Goal: Navigation & Orientation: Understand site structure

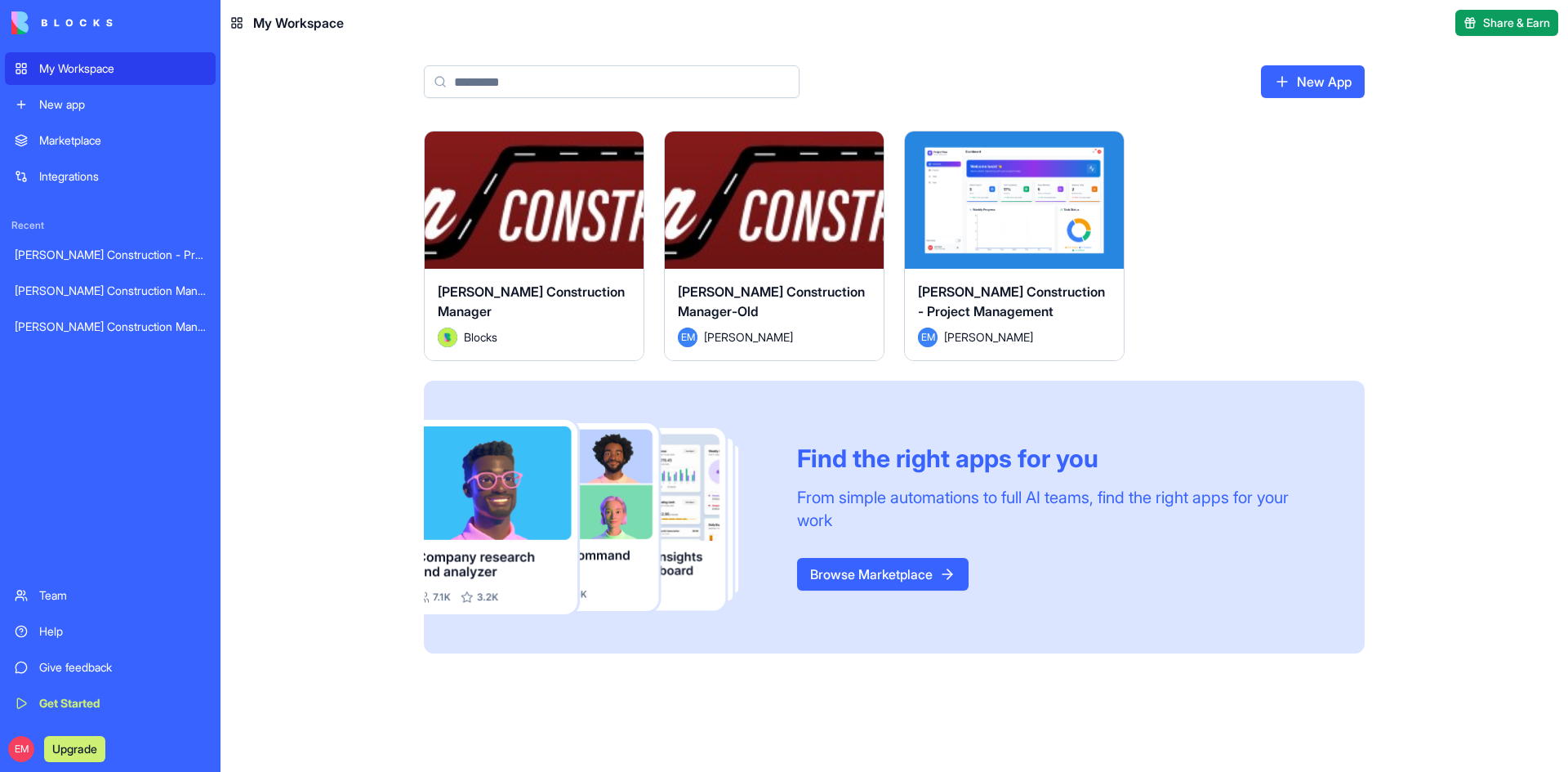
click at [996, 193] on button "Launch" at bounding box center [1014, 200] width 123 height 33
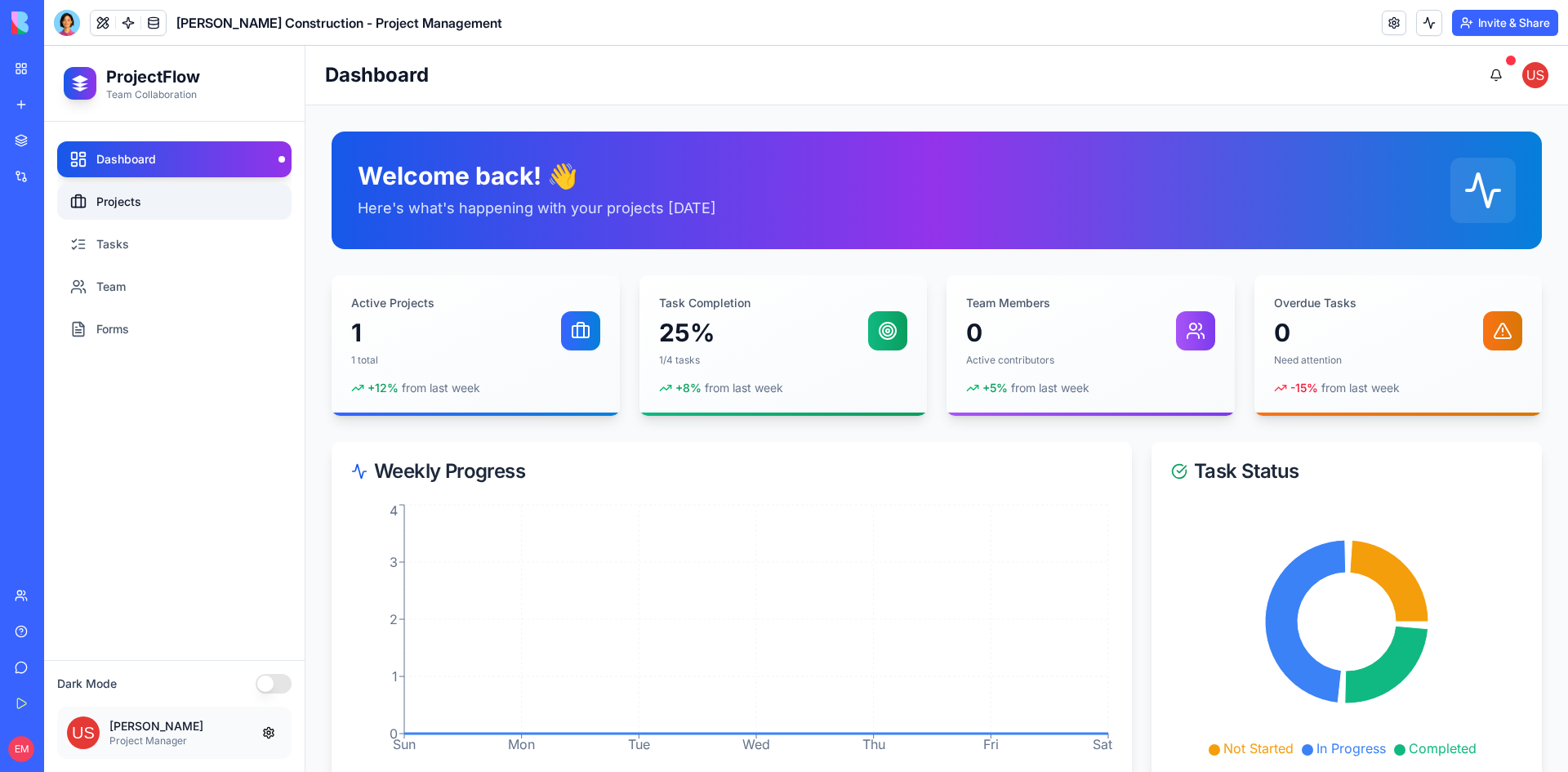
click at [150, 190] on link "Projects" at bounding box center [174, 201] width 234 height 36
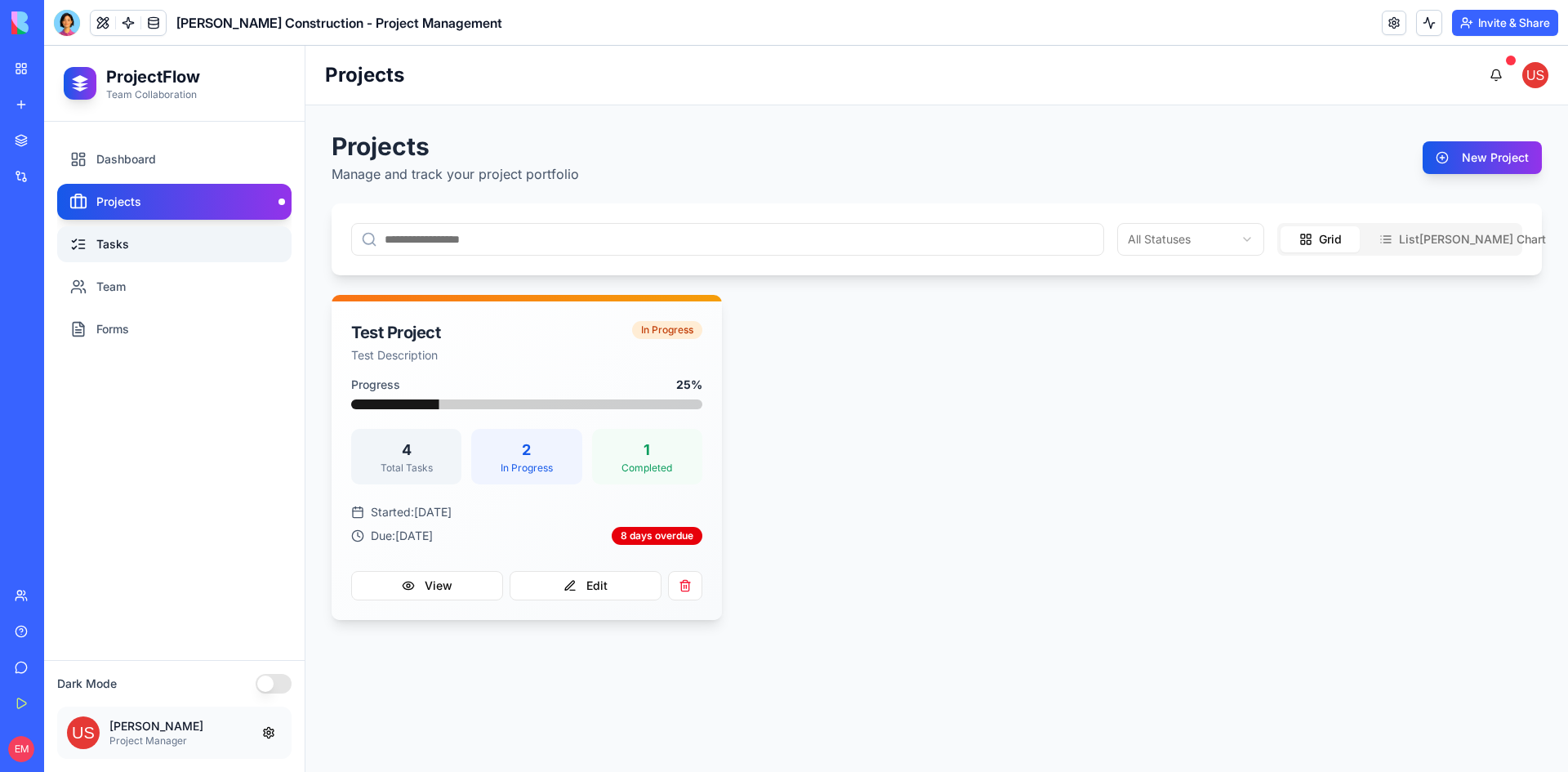
click at [223, 259] on link "Tasks" at bounding box center [174, 244] width 234 height 36
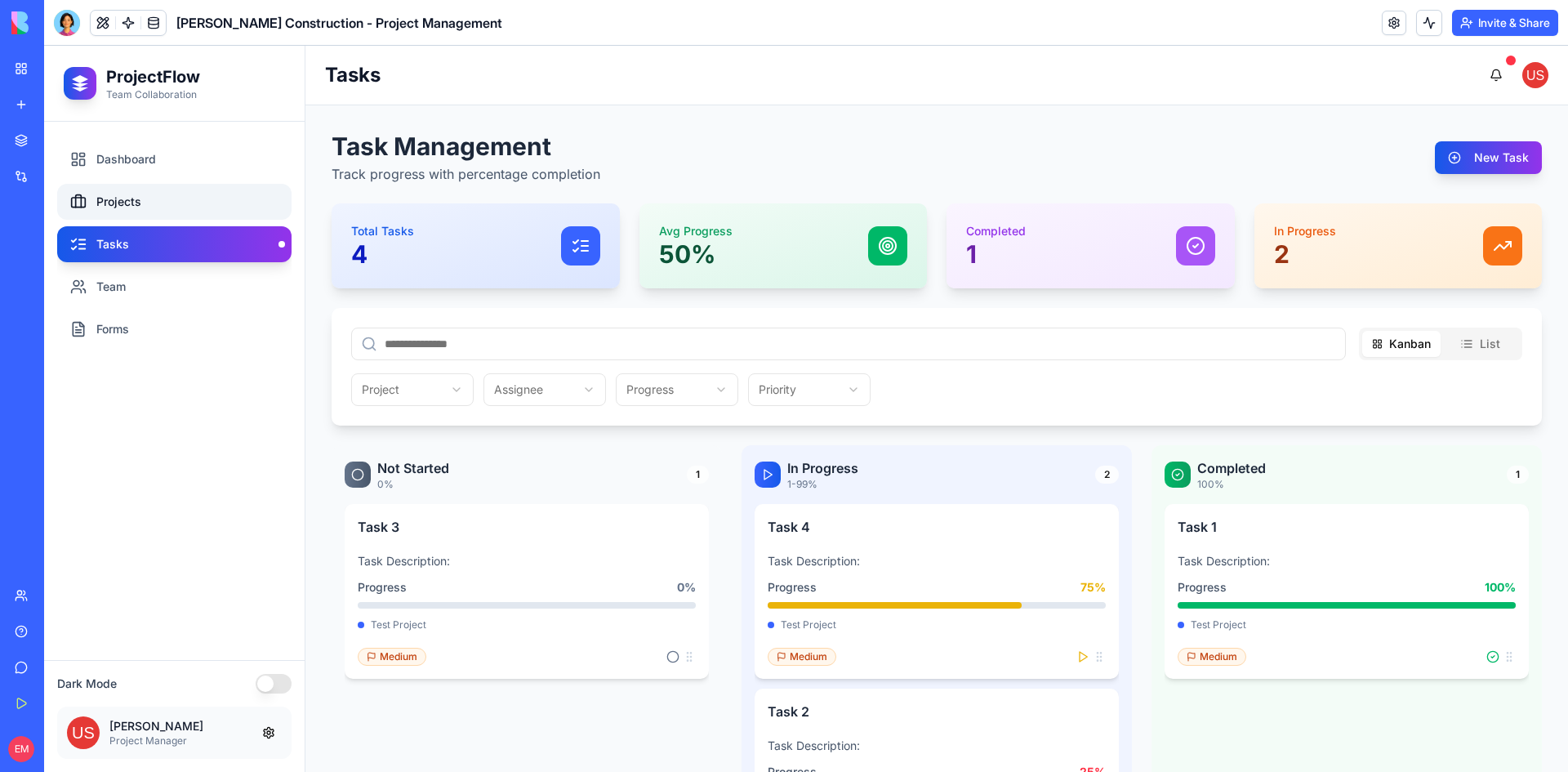
click at [190, 206] on link "Projects" at bounding box center [174, 201] width 234 height 36
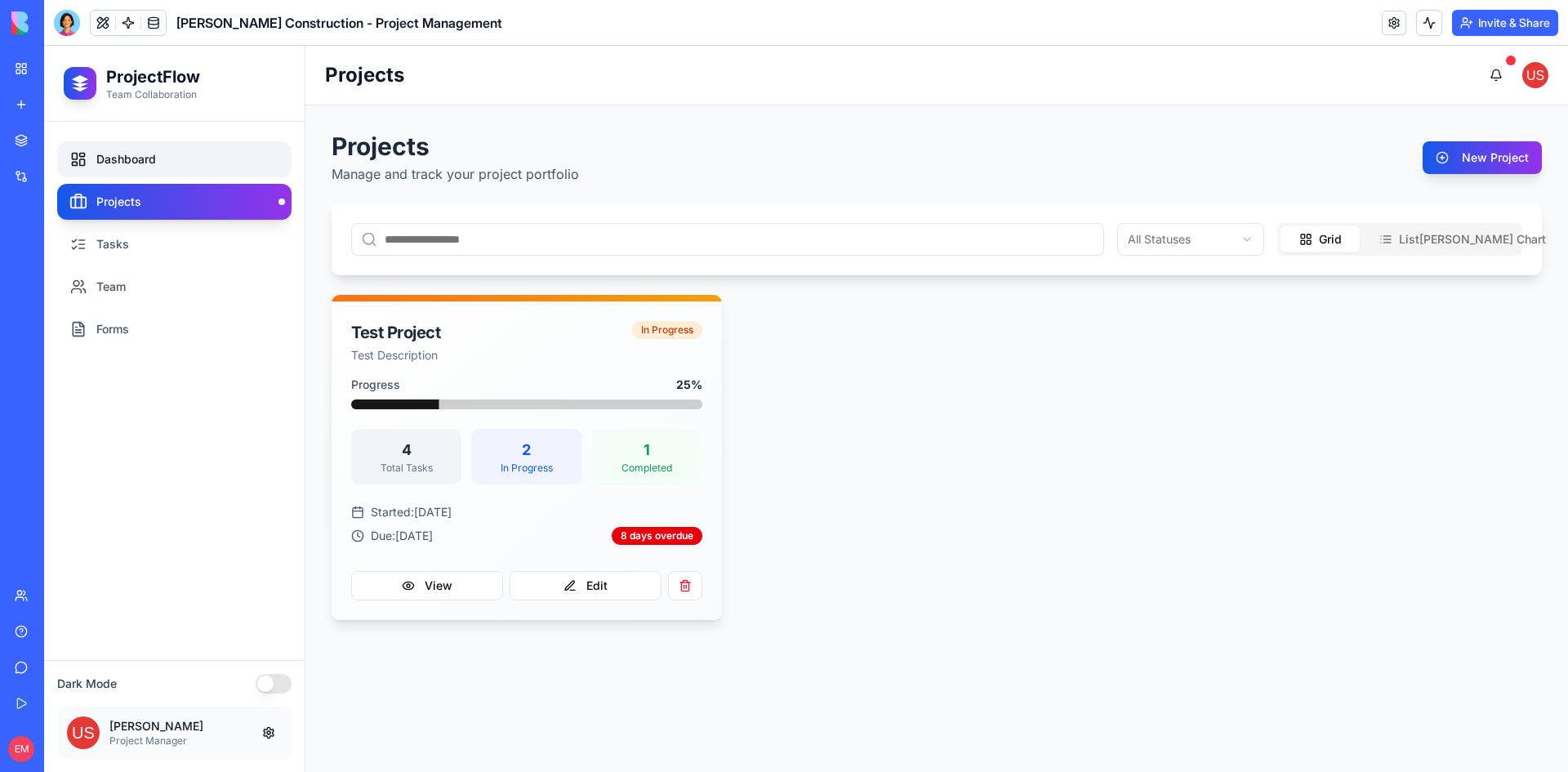
click at [183, 159] on link "Dashboard" at bounding box center [174, 159] width 234 height 36
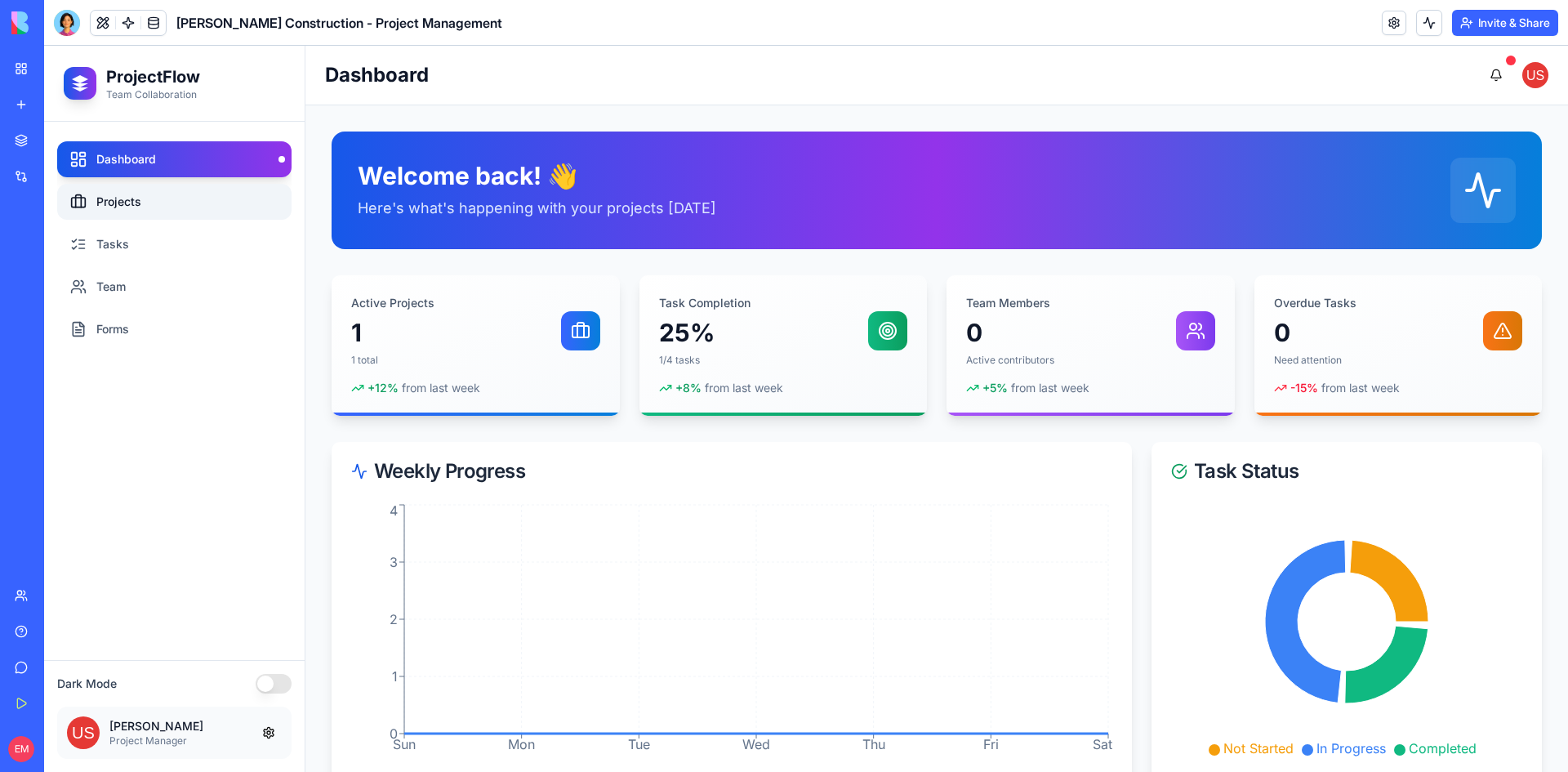
click at [185, 196] on link "Projects" at bounding box center [174, 201] width 234 height 36
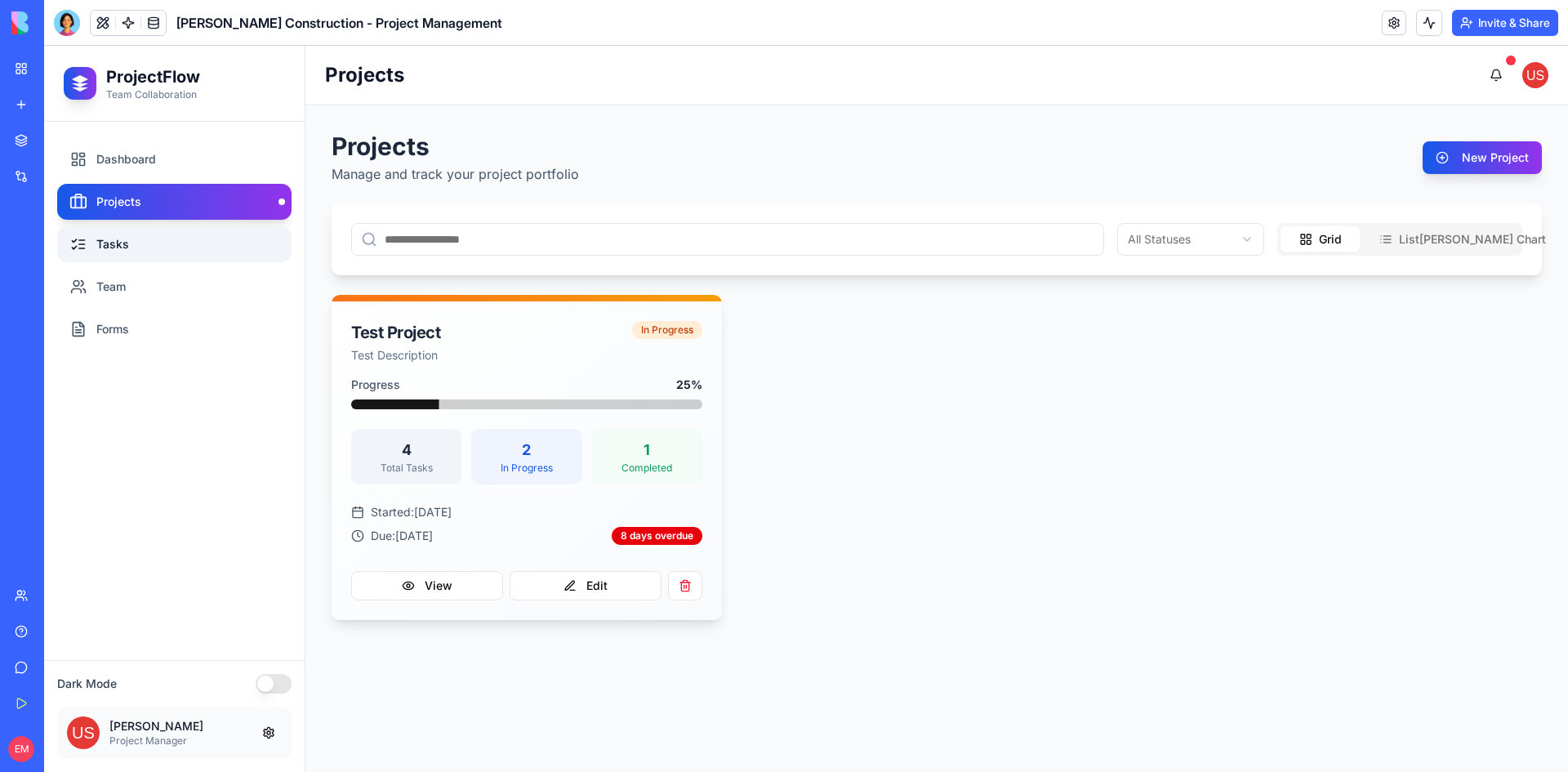
click at [183, 232] on link "Tasks" at bounding box center [174, 244] width 234 height 36
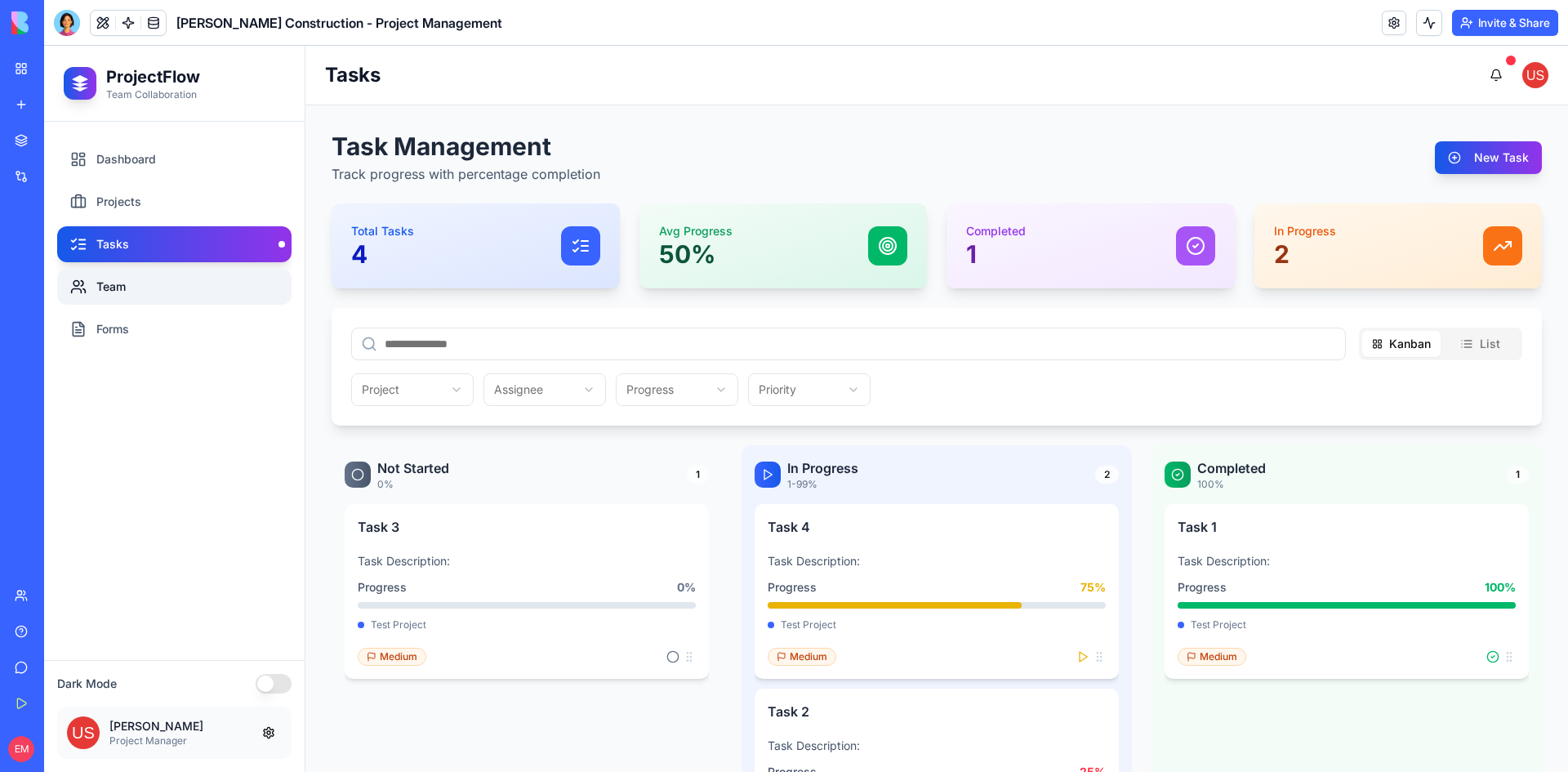
click at [178, 290] on link "Team" at bounding box center [174, 287] width 234 height 36
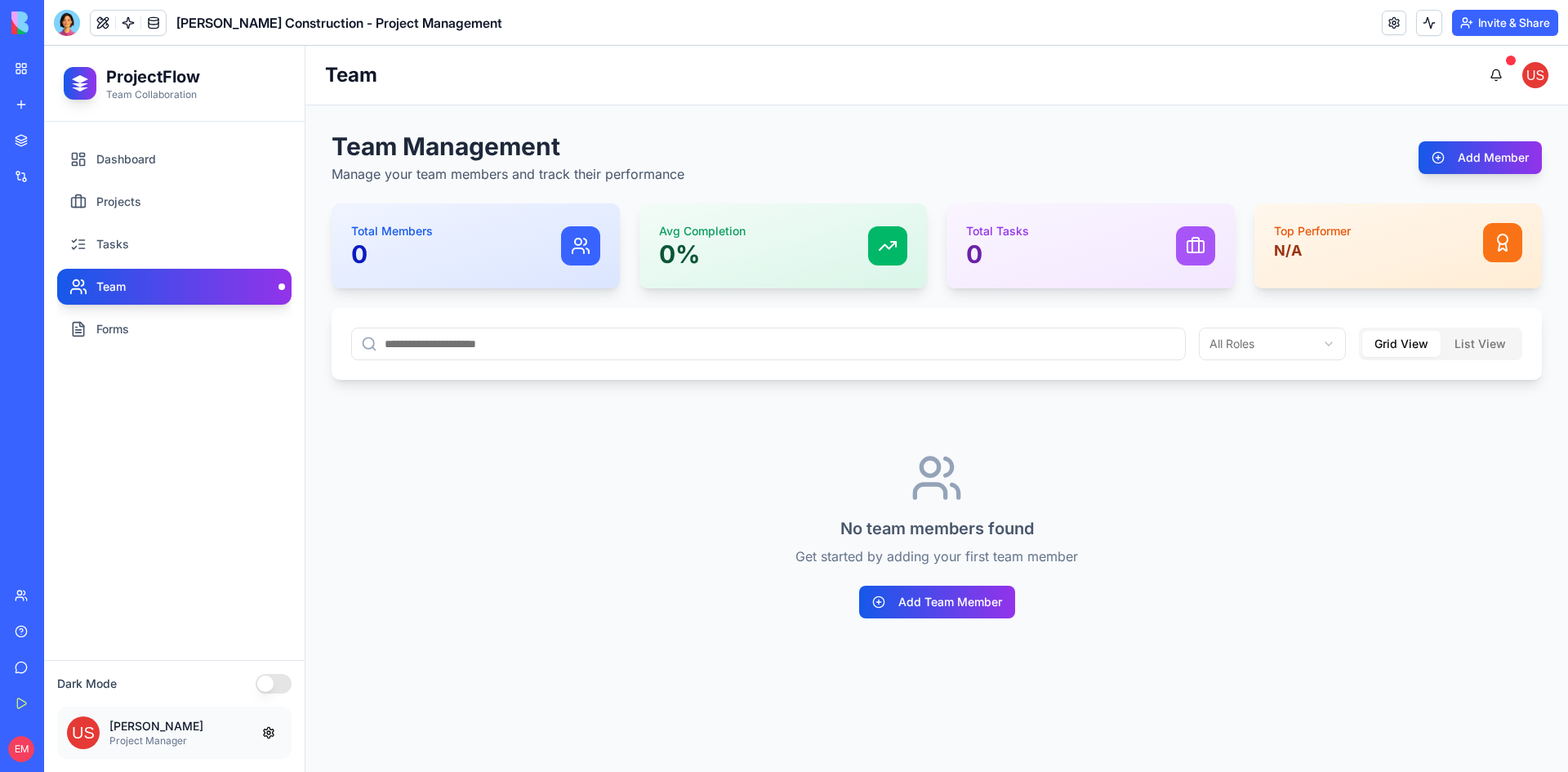
click at [178, 324] on link "Forms" at bounding box center [174, 329] width 234 height 36
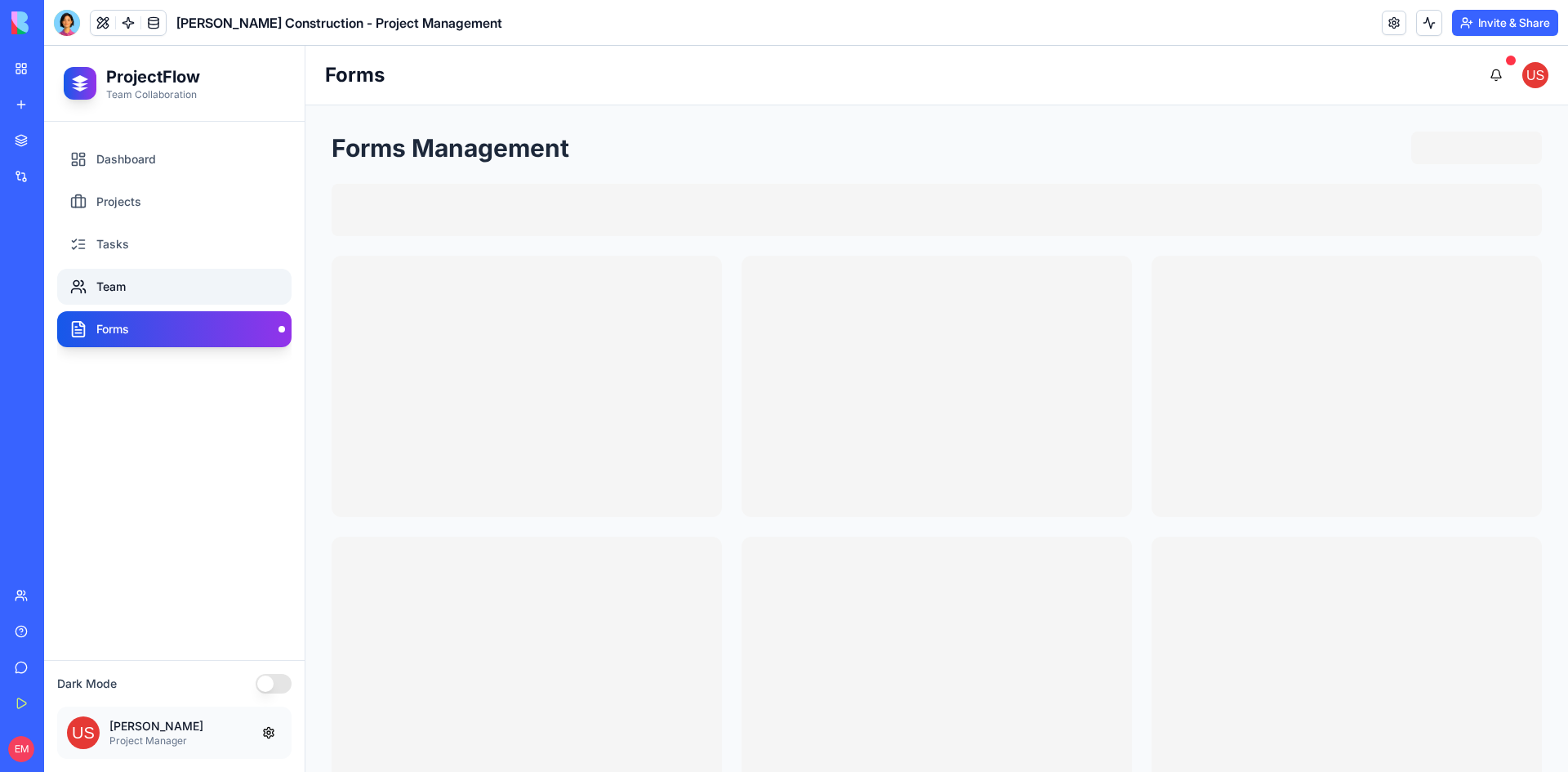
click at [182, 288] on link "Team" at bounding box center [174, 287] width 234 height 36
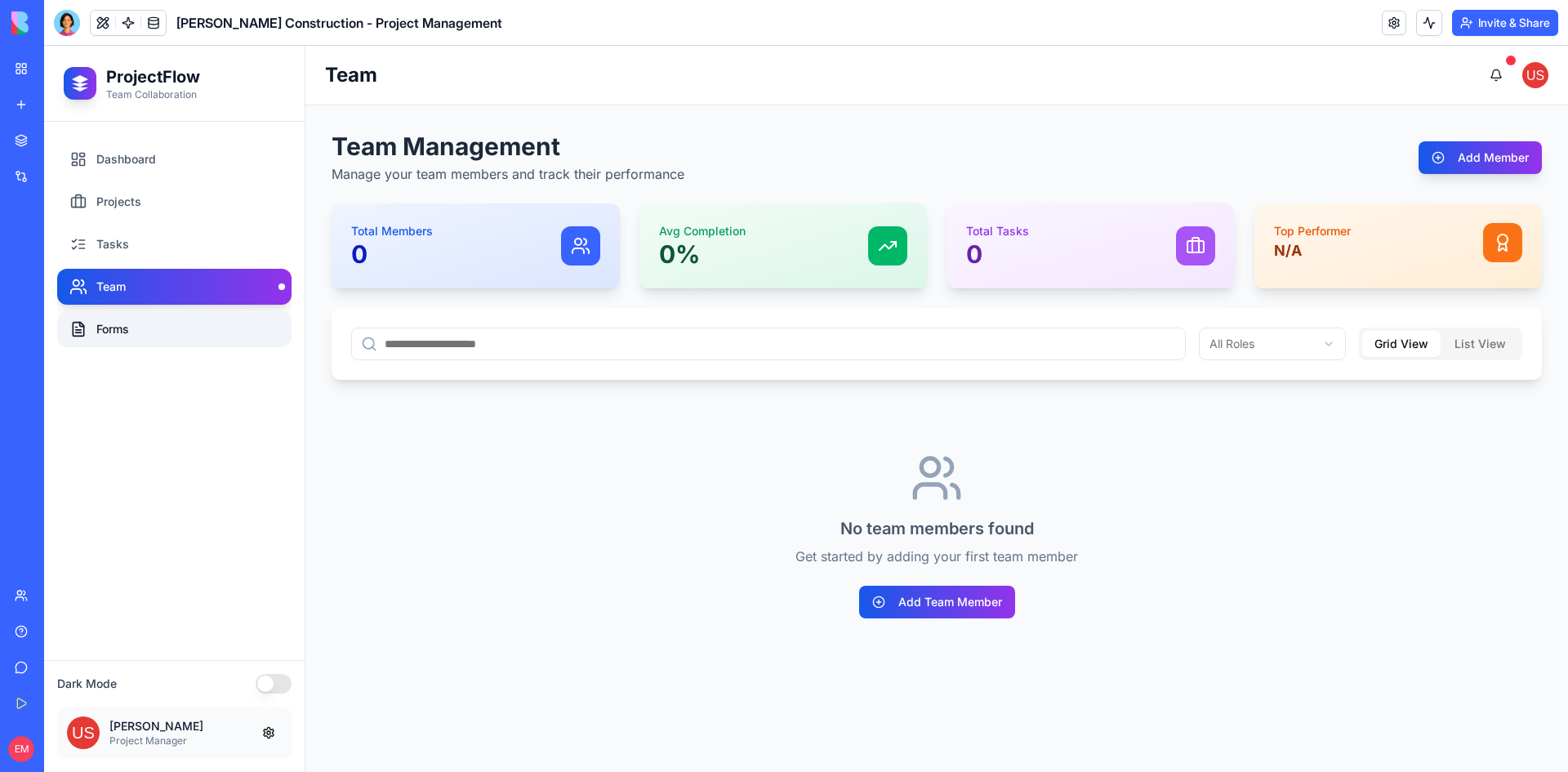
click at [190, 327] on link "Forms" at bounding box center [174, 329] width 234 height 36
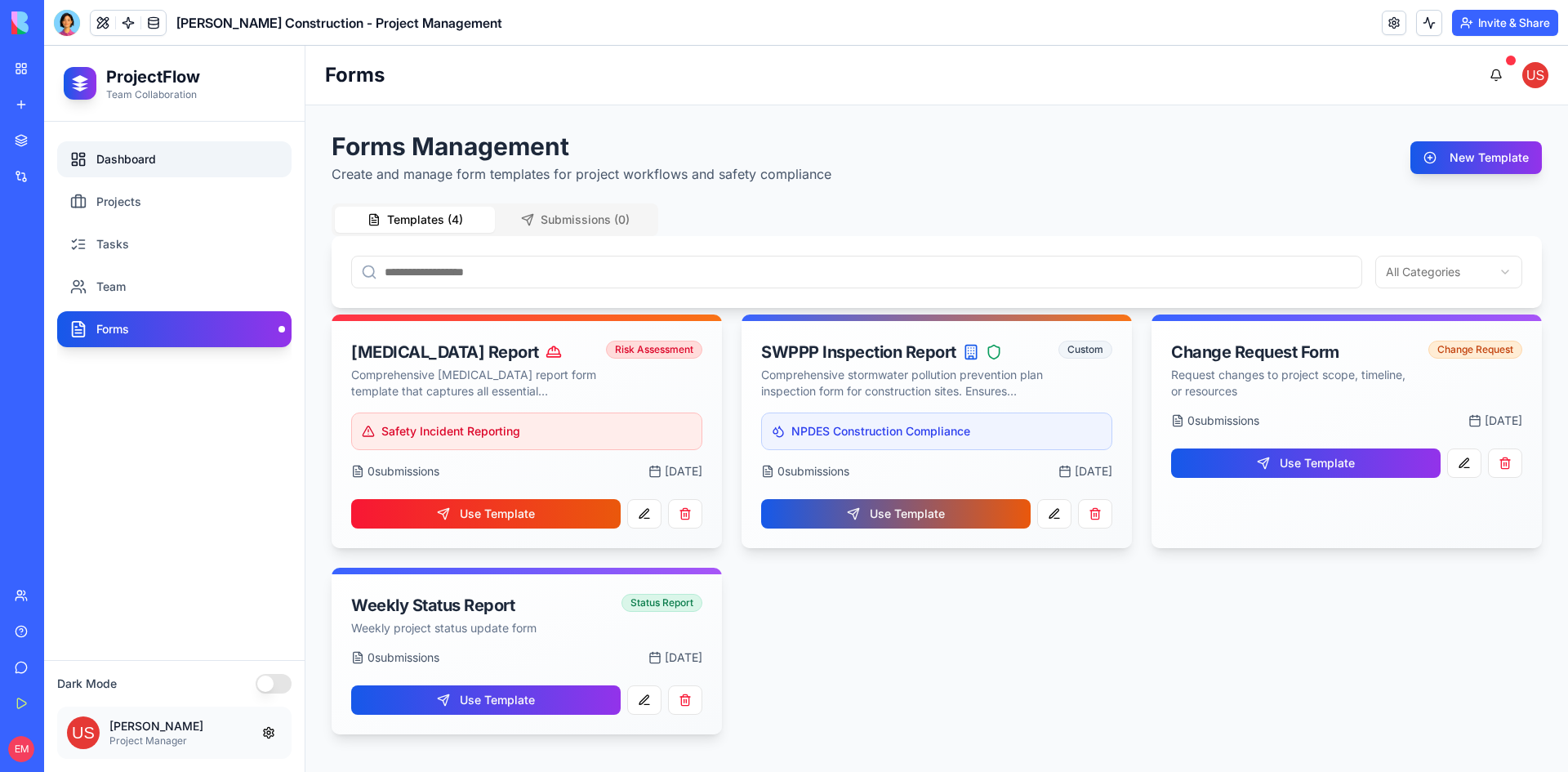
click at [113, 155] on link "Dashboard" at bounding box center [174, 159] width 234 height 36
